Goal: Obtain resource: Download file/media

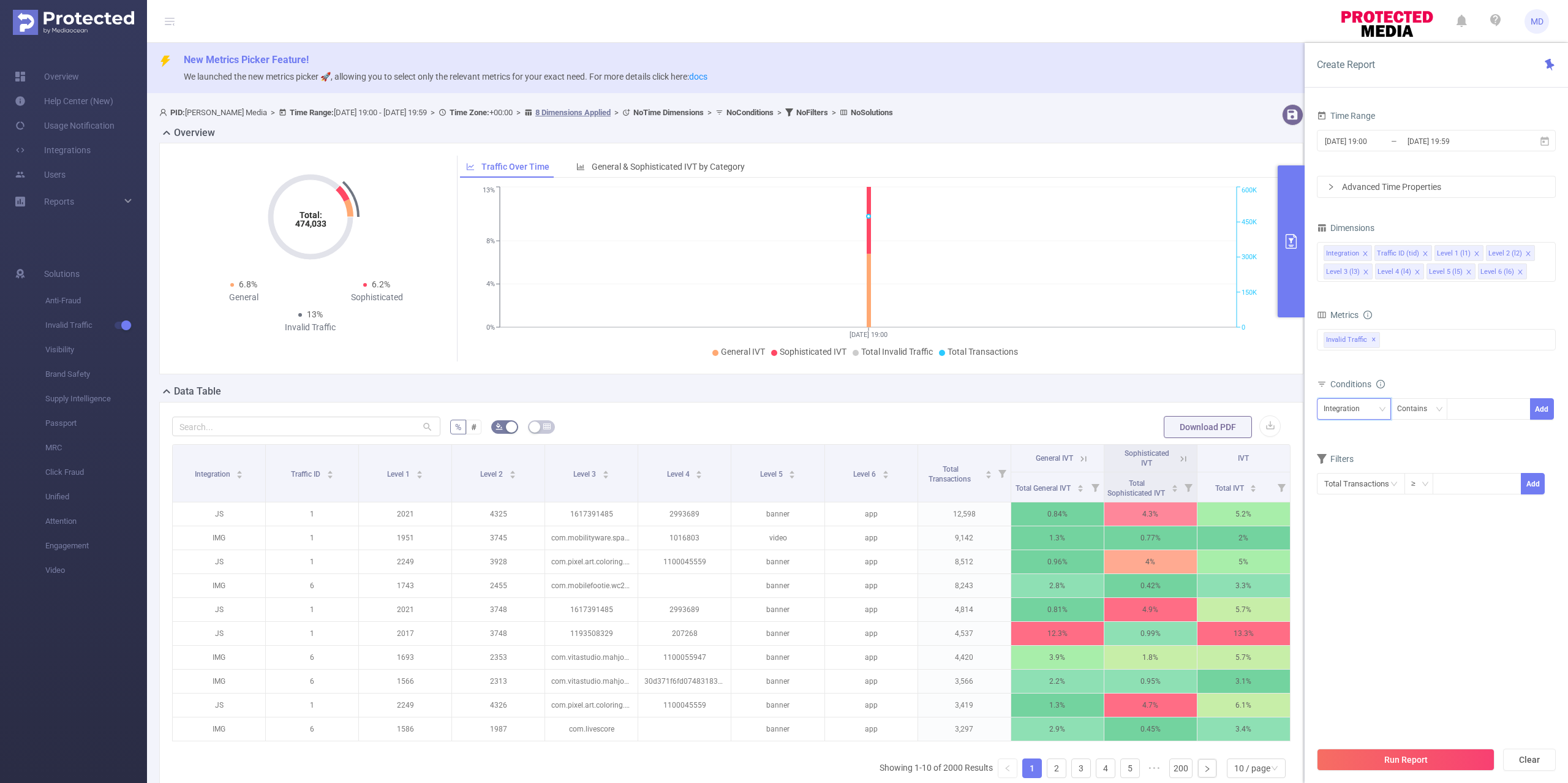
click at [1351, 408] on div "Integration" at bounding box center [1346, 409] width 45 height 20
click at [1358, 476] on li "Level 1 (l1)" at bounding box center [1354, 475] width 74 height 20
click at [1474, 412] on div at bounding box center [1488, 409] width 71 height 20
paste input "2420"
type input "2420"
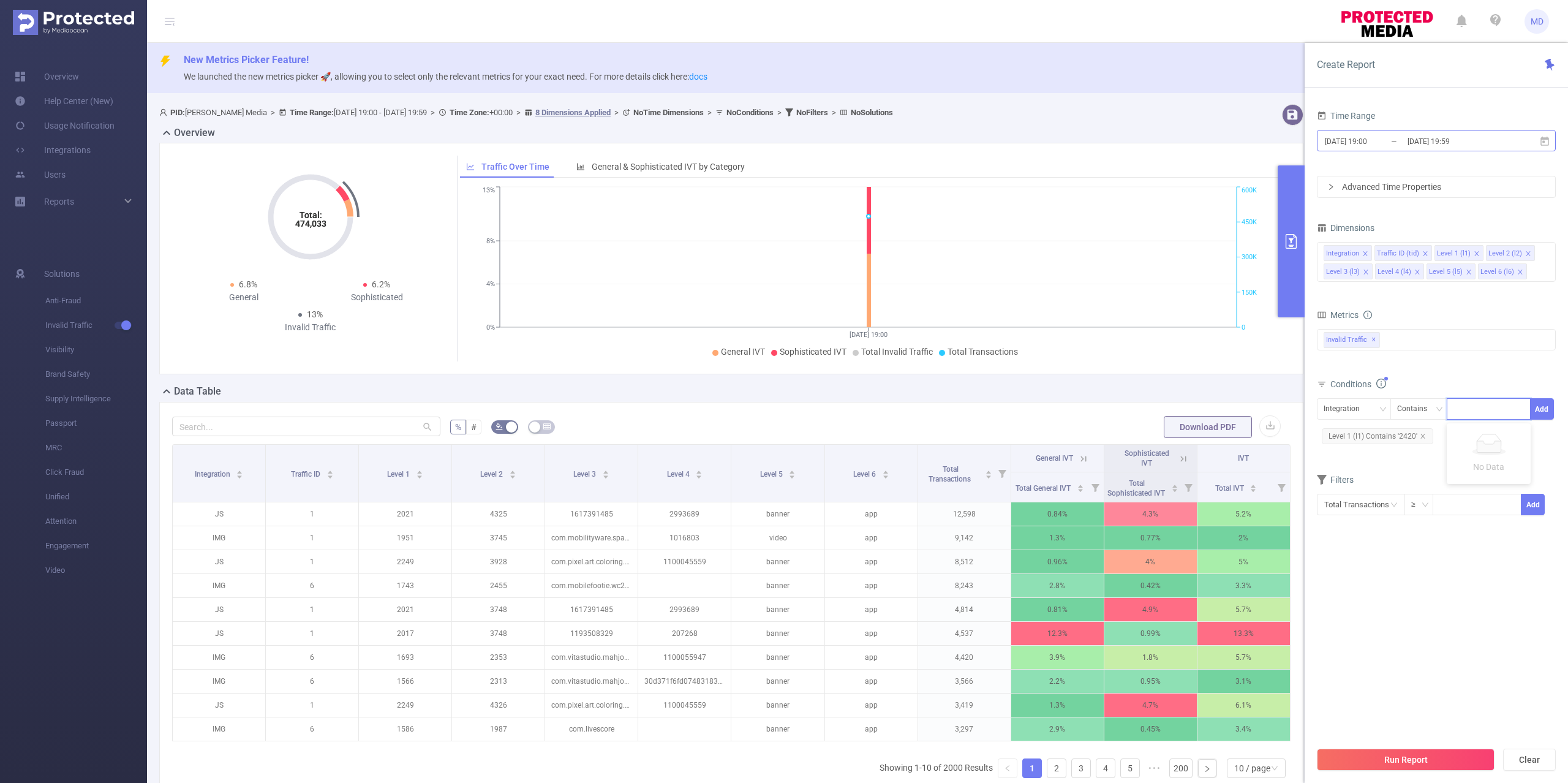
click at [1411, 146] on input "[DATE] 19:59" at bounding box center [1456, 141] width 99 height 17
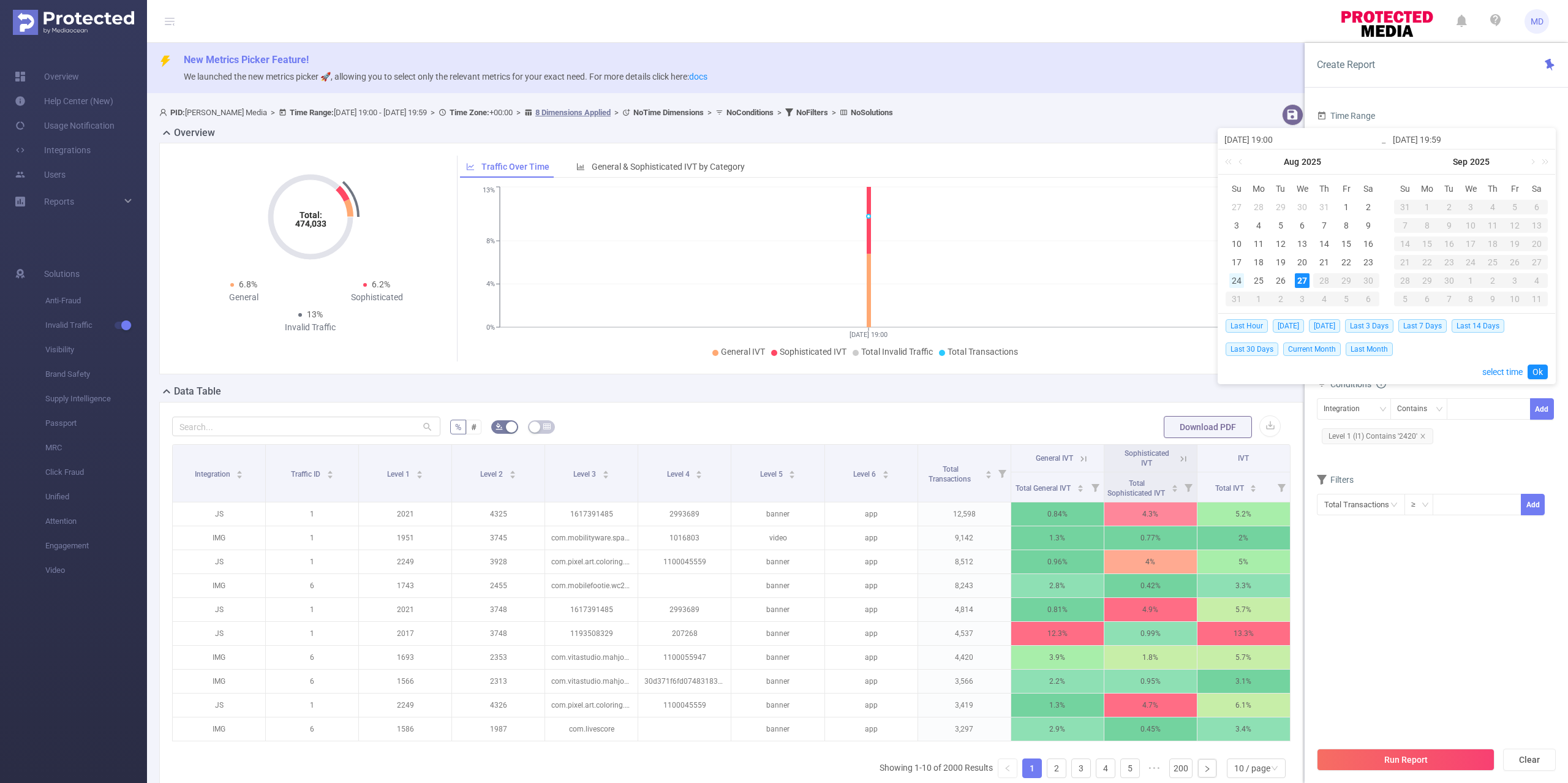
click at [1238, 282] on div "24" at bounding box center [1236, 280] width 15 height 15
click at [1301, 278] on div "27" at bounding box center [1302, 280] width 15 height 15
type input "[DATE] 19:00"
click at [1537, 366] on link "Ok" at bounding box center [1537, 372] width 20 height 15
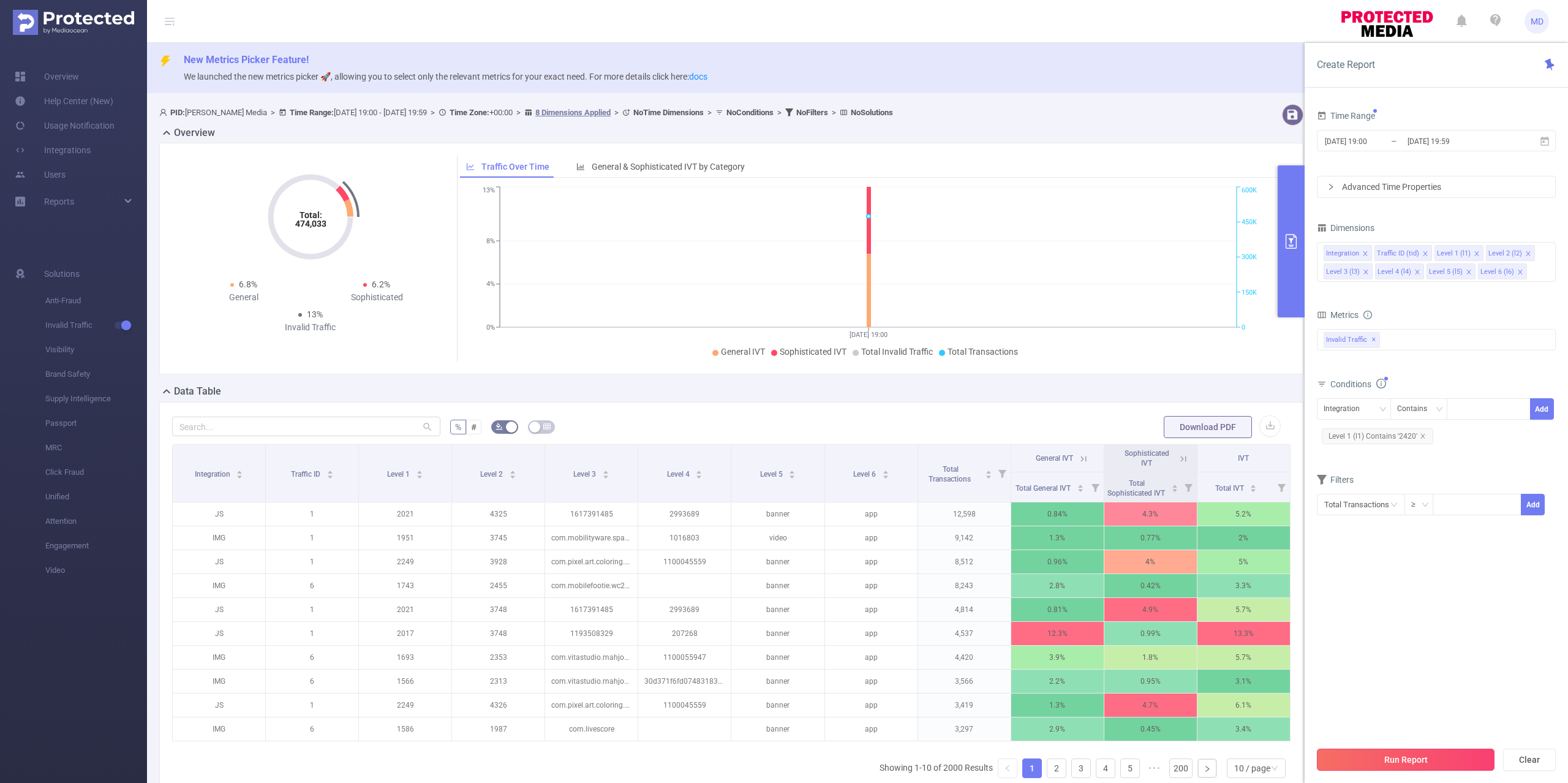
click at [1431, 758] on button "Run Report" at bounding box center [1406, 760] width 178 height 22
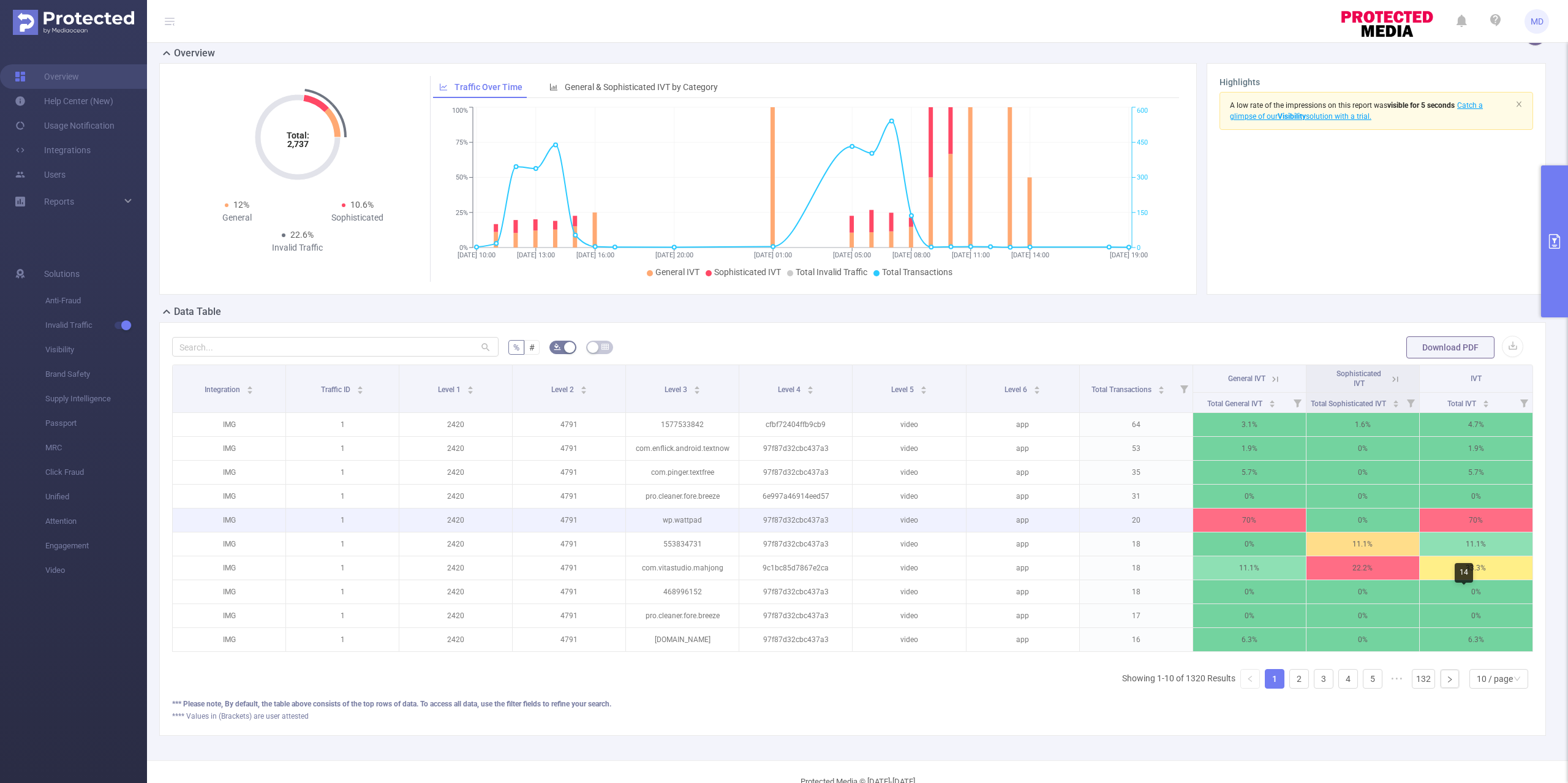
scroll to position [81, 0]
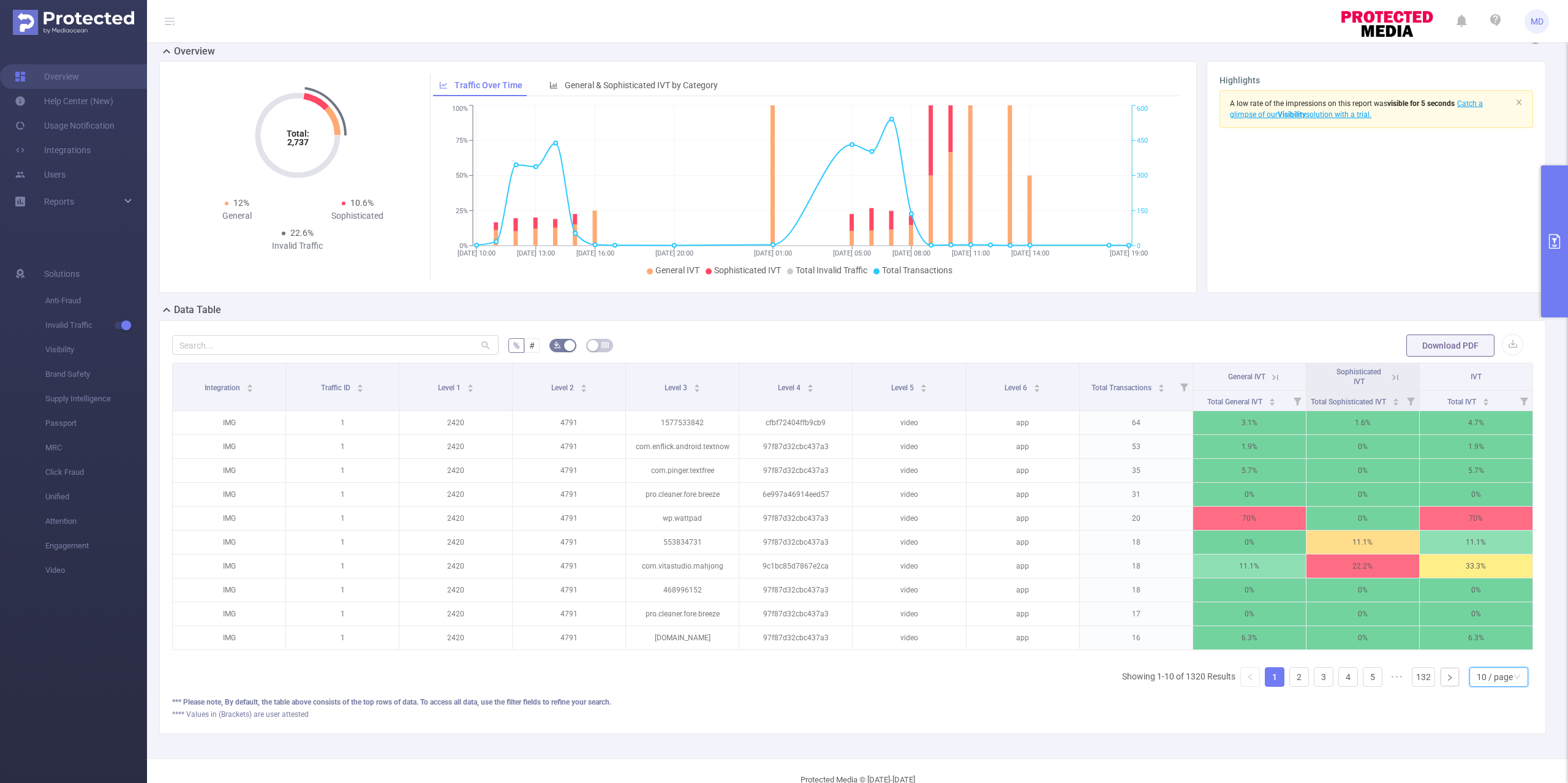
click at [1480, 686] on div "10 / page" at bounding box center [1495, 677] width 36 height 18
click at [1486, 670] on li "50 / page" at bounding box center [1485, 670] width 59 height 20
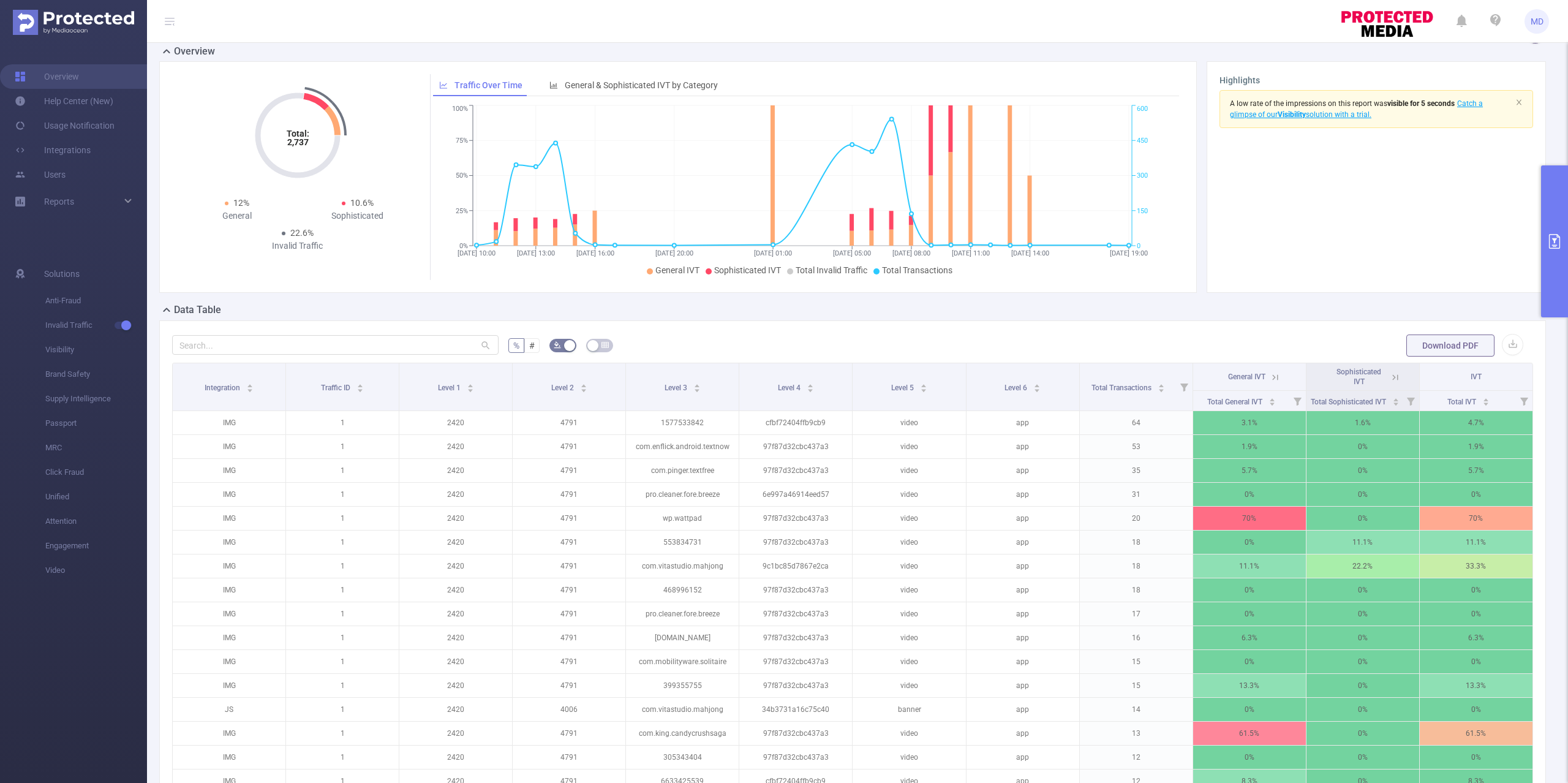
click at [1040, 346] on form "% # Download PDF" at bounding box center [853, 345] width 1361 height 25
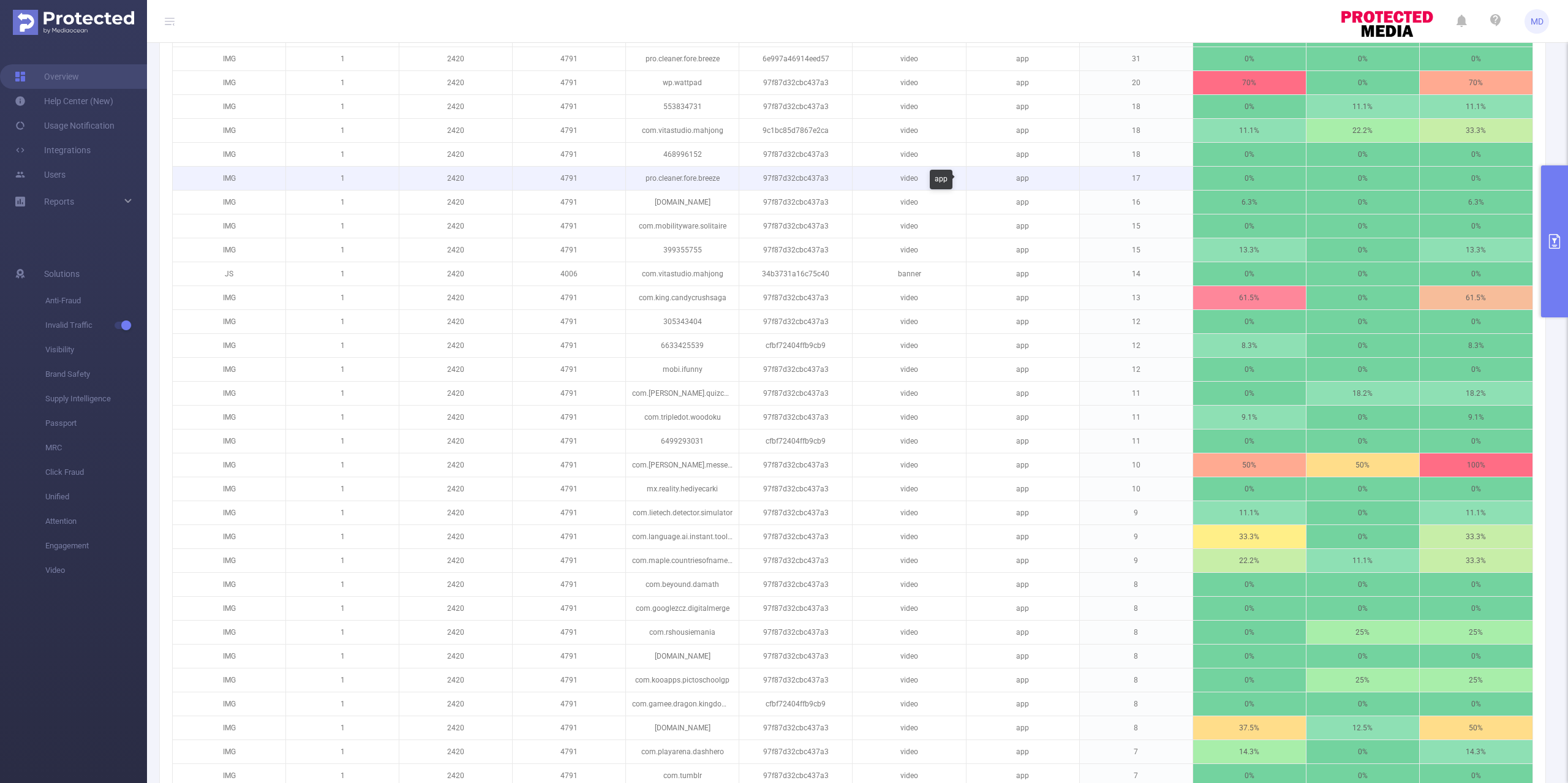
scroll to position [27, 0]
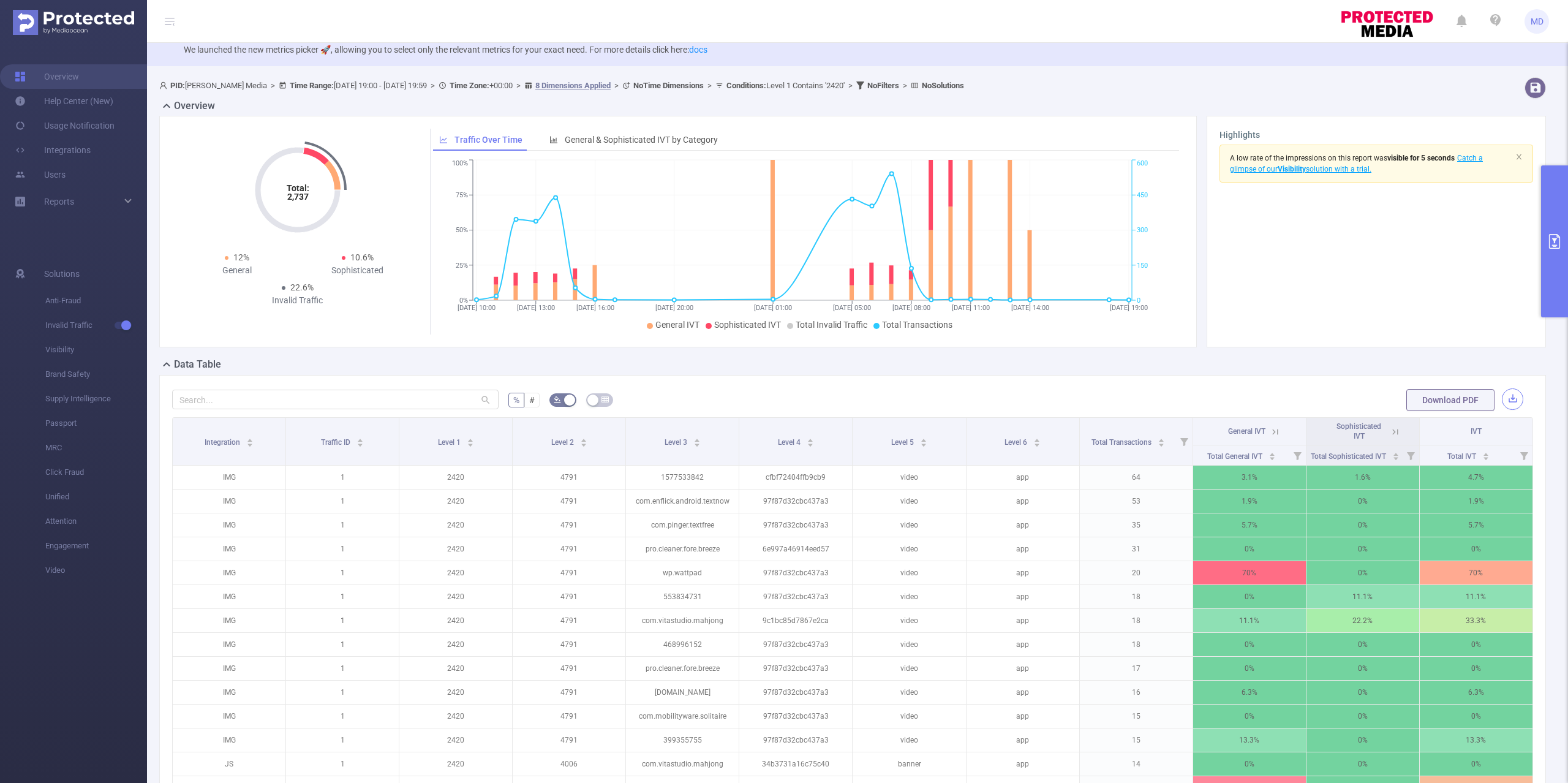
click at [1502, 400] on button "button" at bounding box center [1513, 399] width 22 height 22
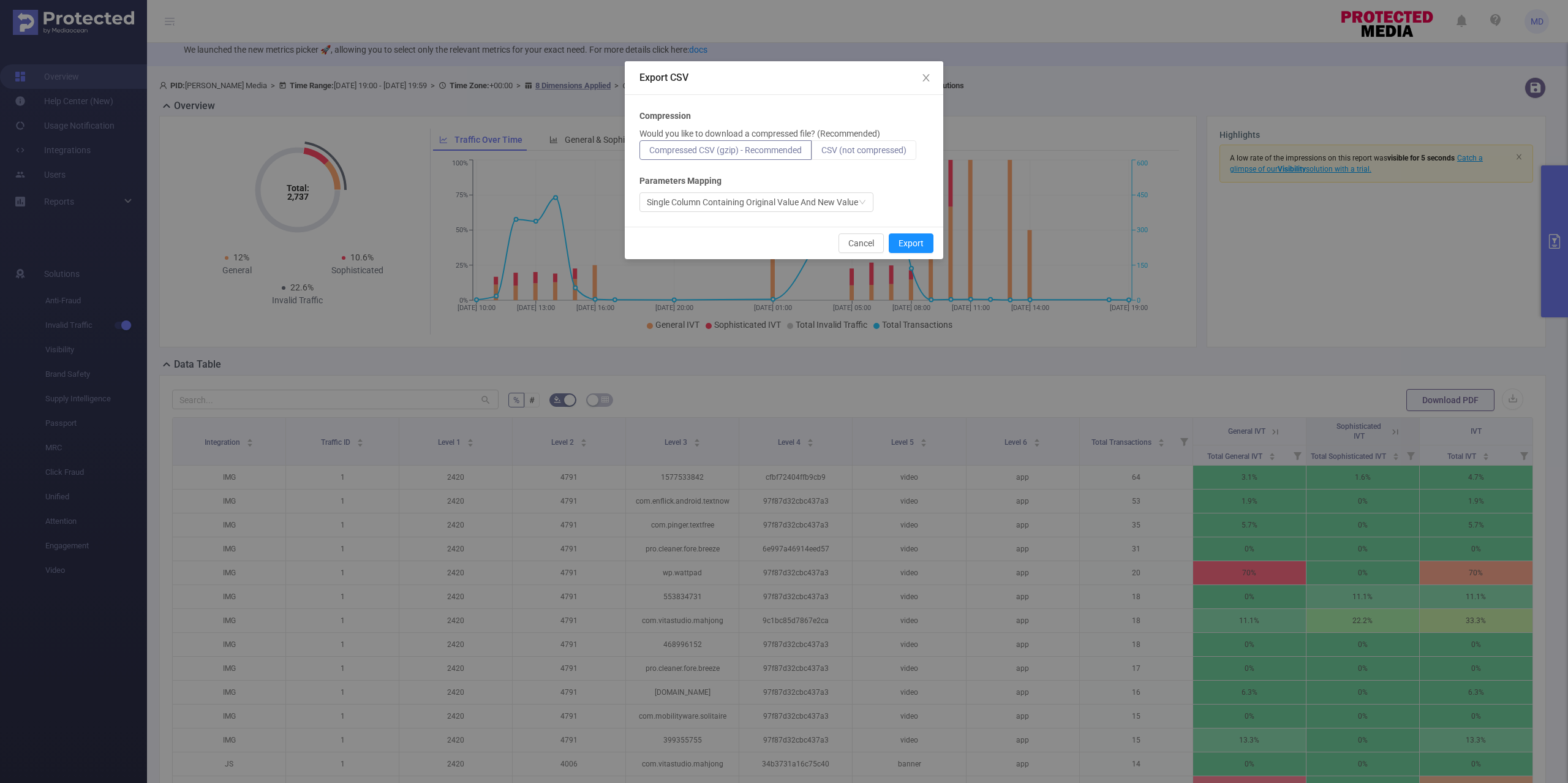
click at [848, 150] on span "CSV (not compressed)" at bounding box center [864, 150] width 85 height 10
click at [821, 153] on input "CSV (not compressed)" at bounding box center [821, 153] width 0 height 0
click at [912, 250] on button "Export" at bounding box center [911, 243] width 45 height 20
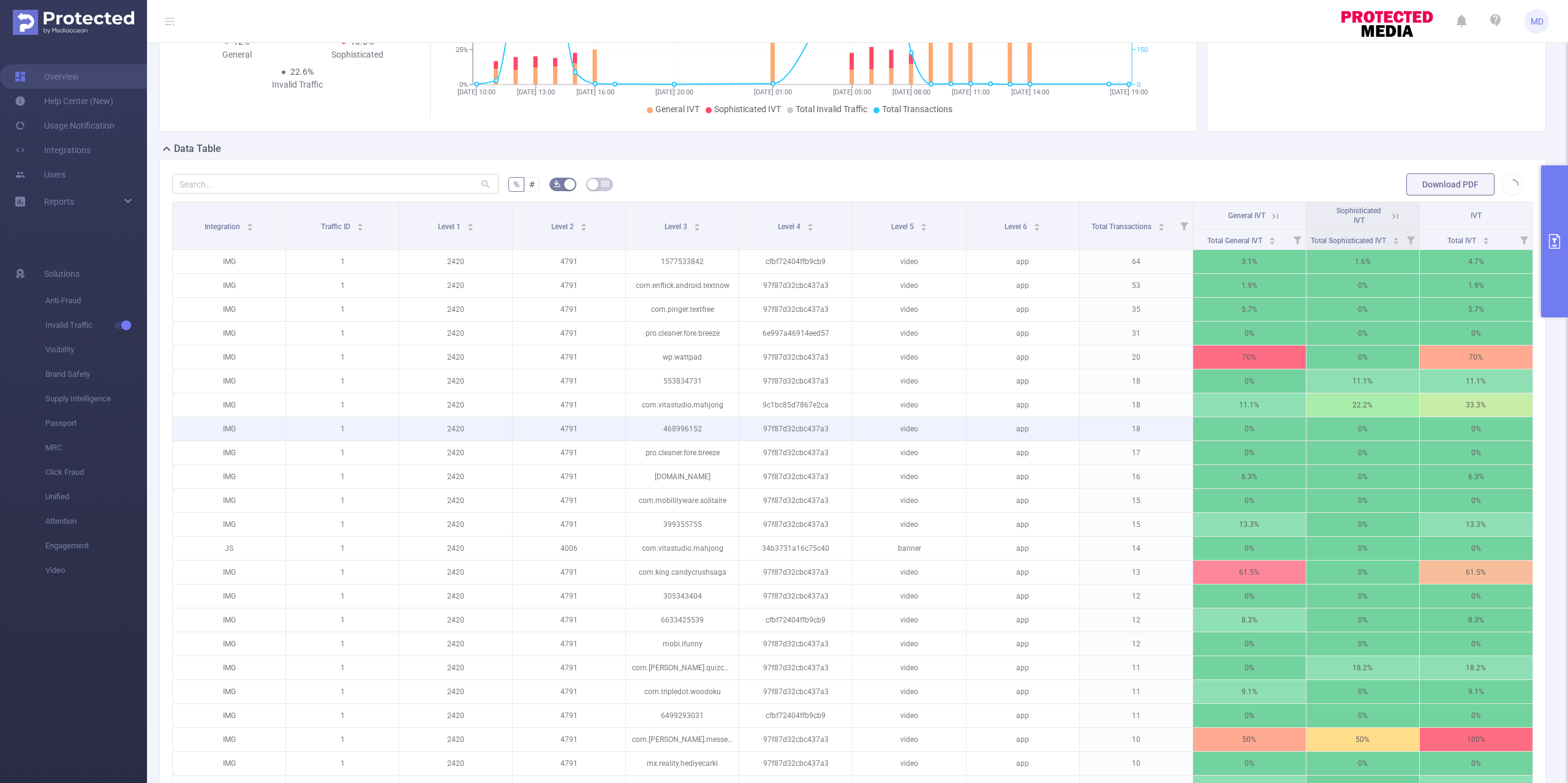
scroll to position [272, 0]
